Goal: Information Seeking & Learning: Learn about a topic

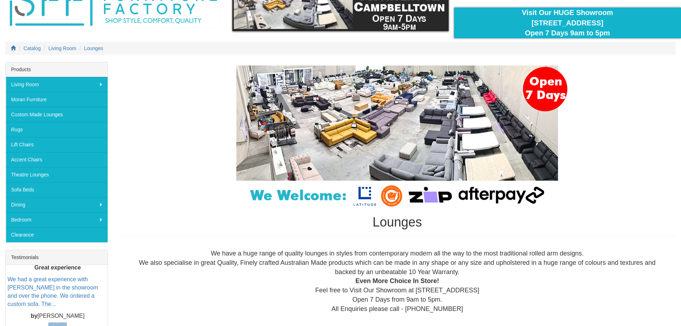
scroll to position [36, 0]
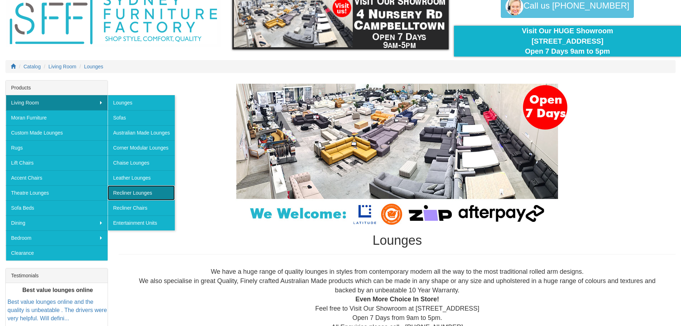
click at [144, 191] on link "Recliner Lounges" at bounding box center [141, 192] width 67 height 15
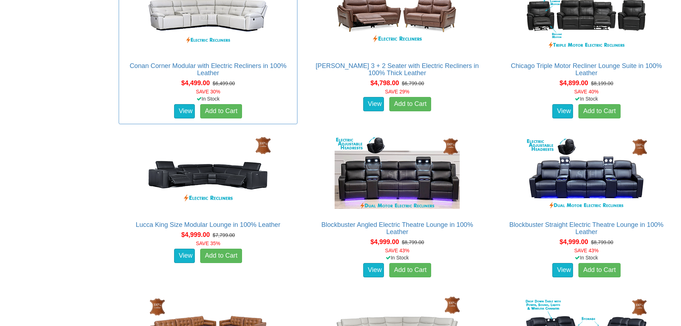
scroll to position [2966, 0]
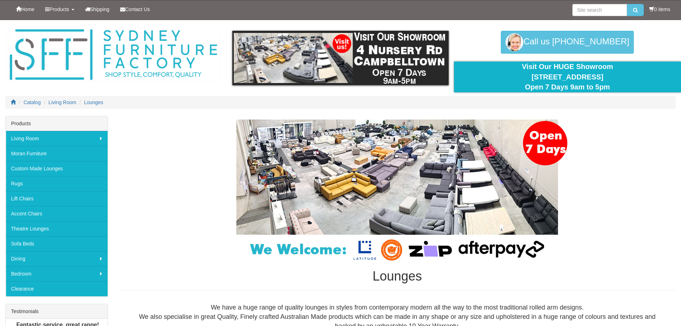
scroll to position [36, 0]
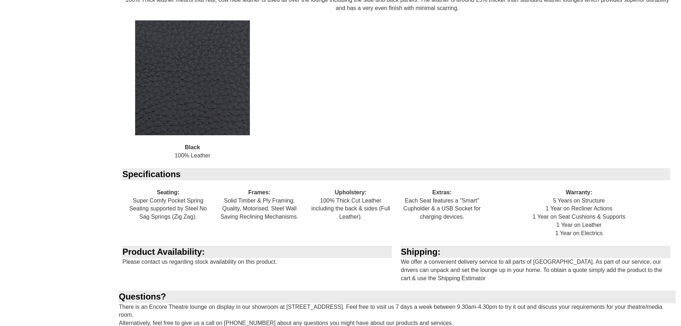
scroll to position [715, 0]
